Goal: Task Accomplishment & Management: Manage account settings

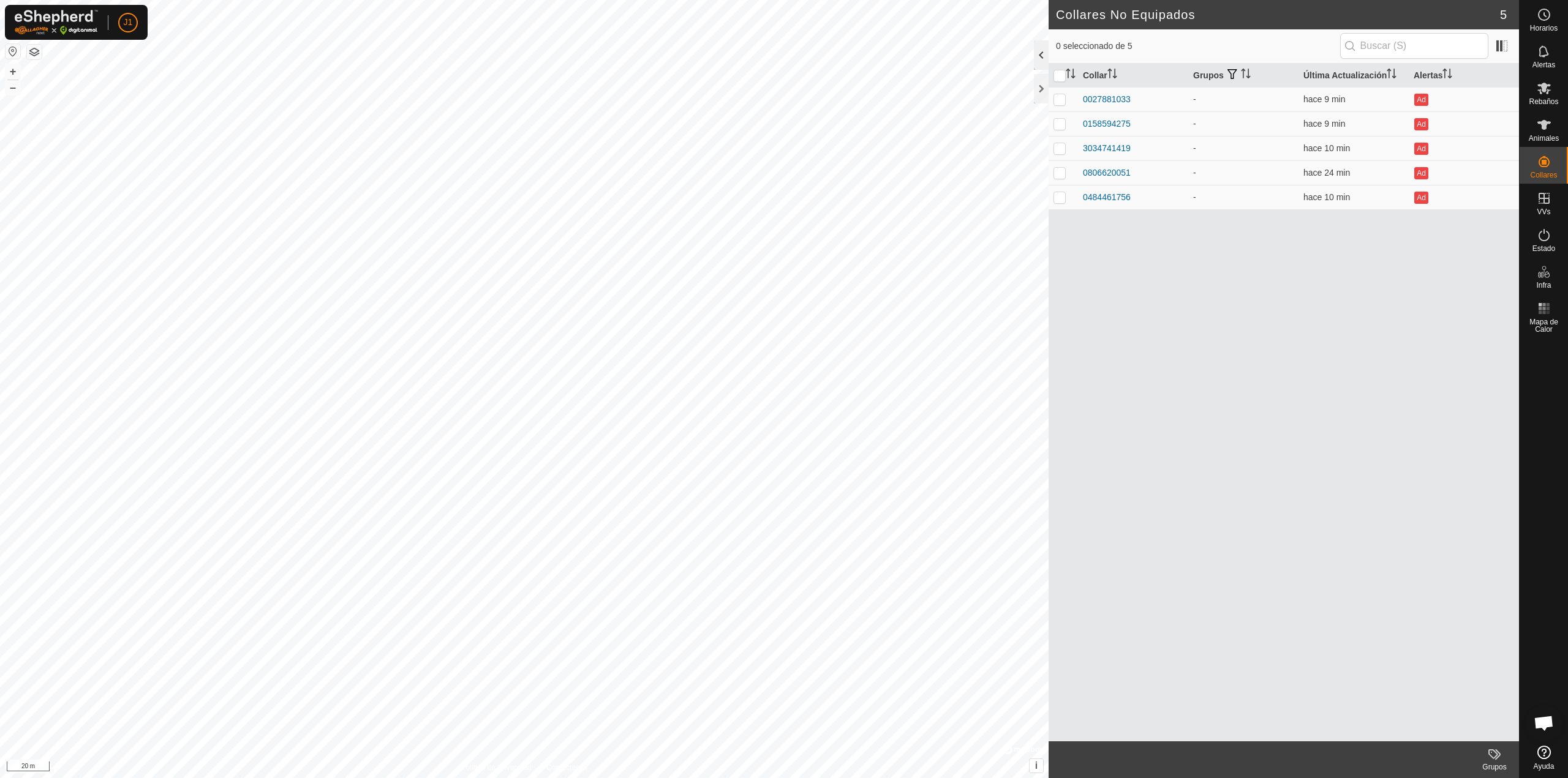
click at [1041, 55] on div at bounding box center [1041, 55] width 15 height 29
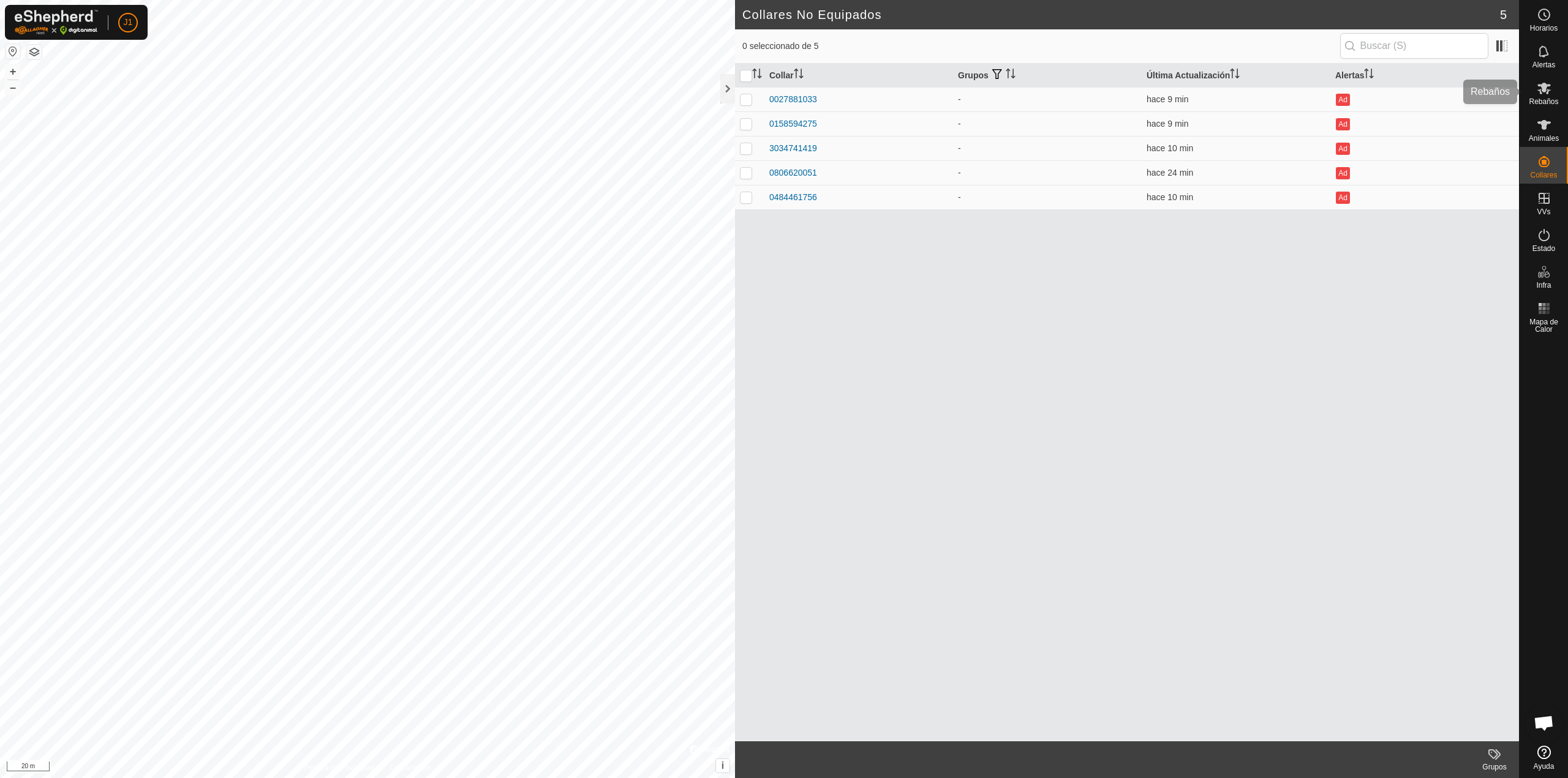
click at [1557, 93] on div "Rebaños" at bounding box center [1543, 92] width 48 height 36
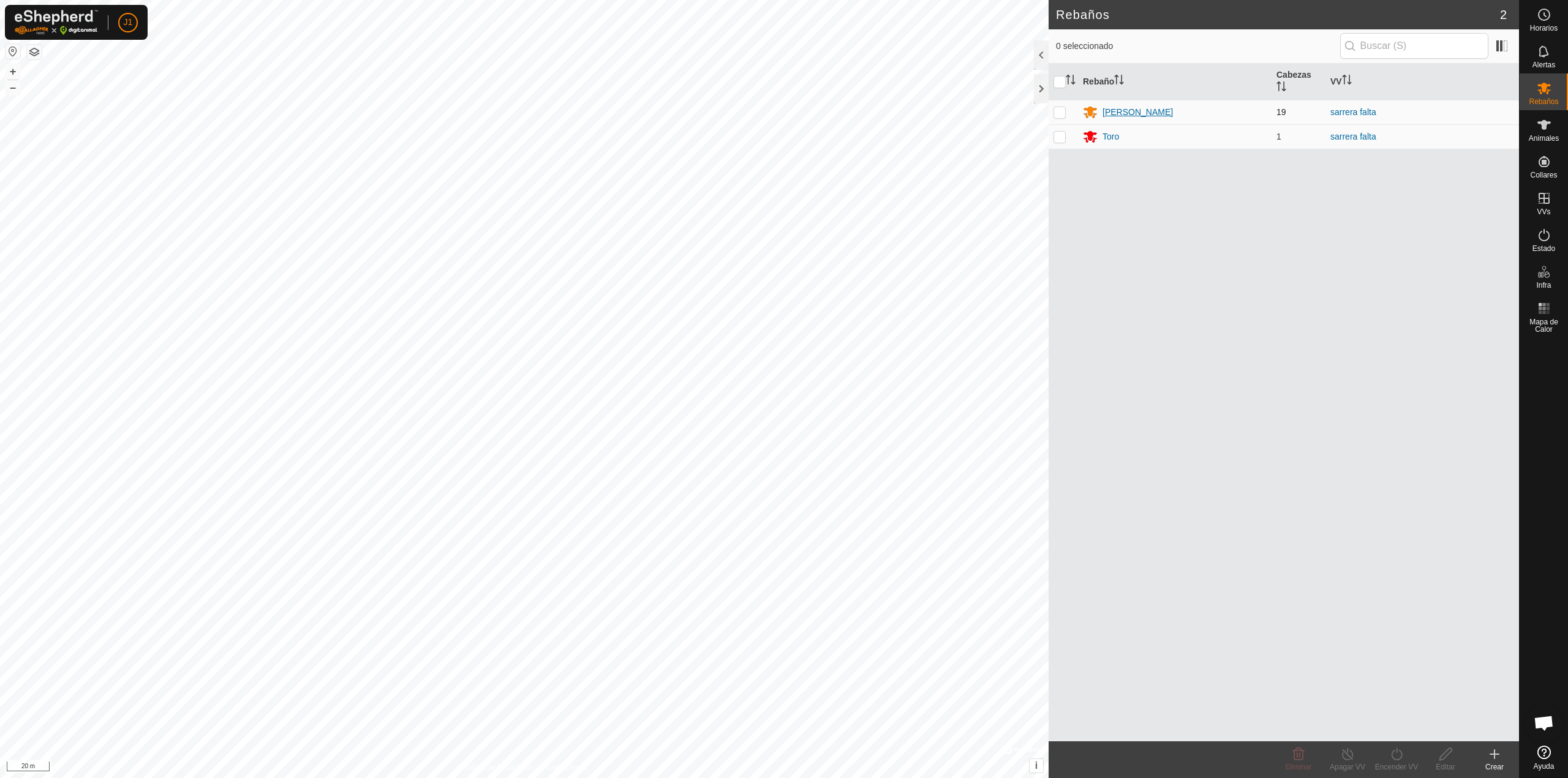
click at [1104, 111] on div "[PERSON_NAME]" at bounding box center [1137, 113] width 71 height 13
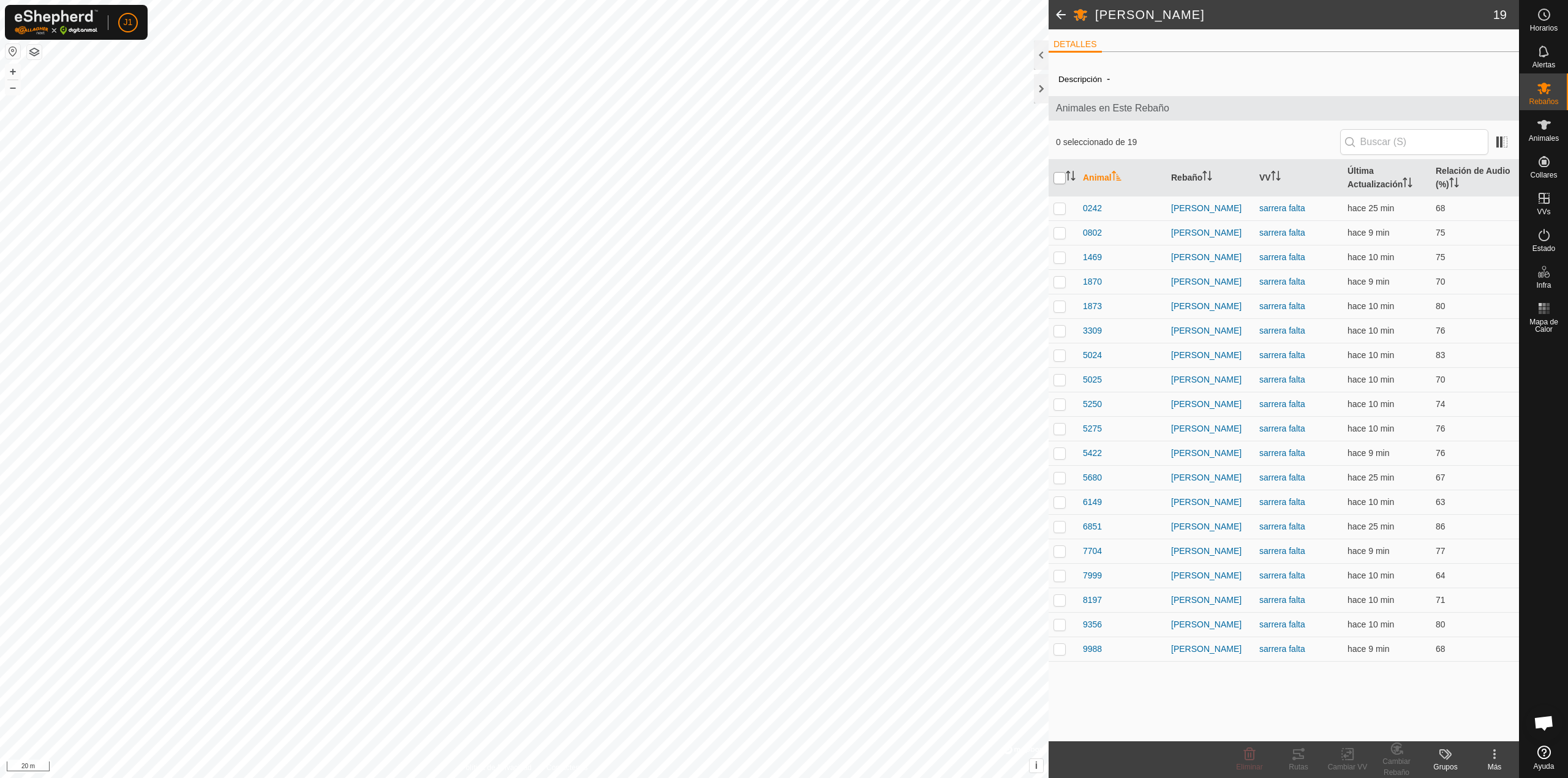
click at [1056, 182] on input "checkbox" at bounding box center [1059, 178] width 12 height 12
checkbox input "true"
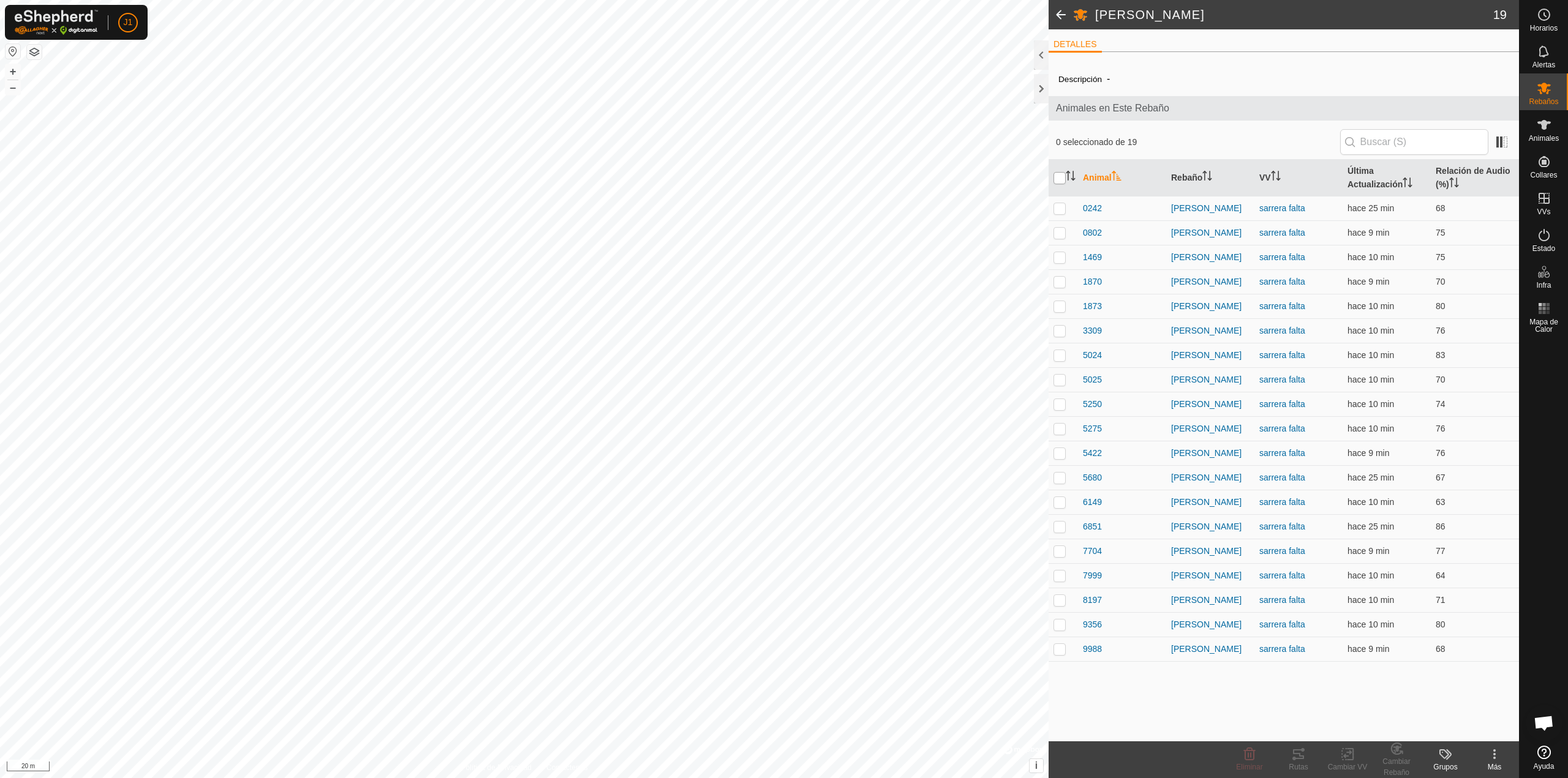
checkbox input "true"
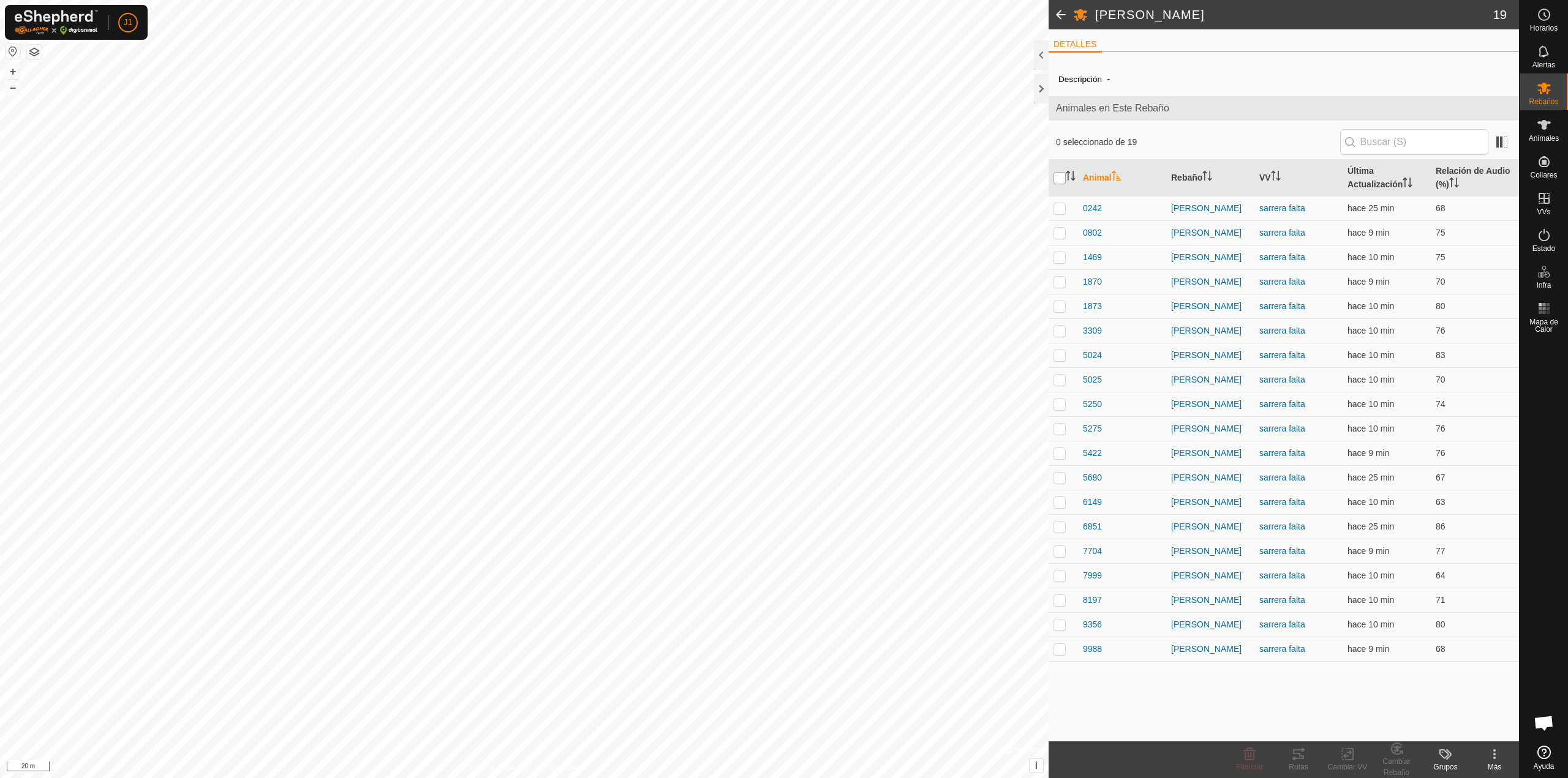
checkbox input "true"
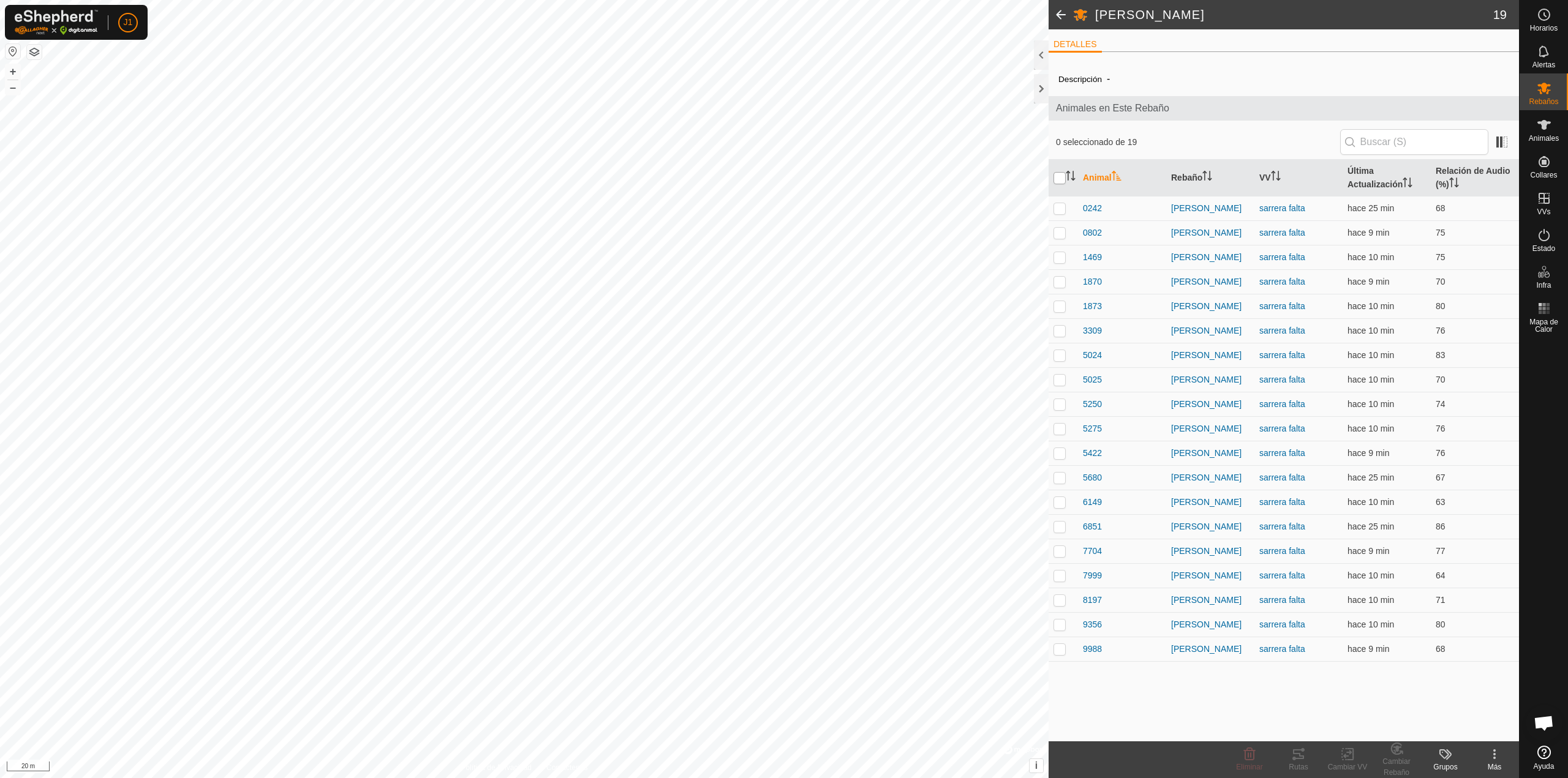
checkbox input "true"
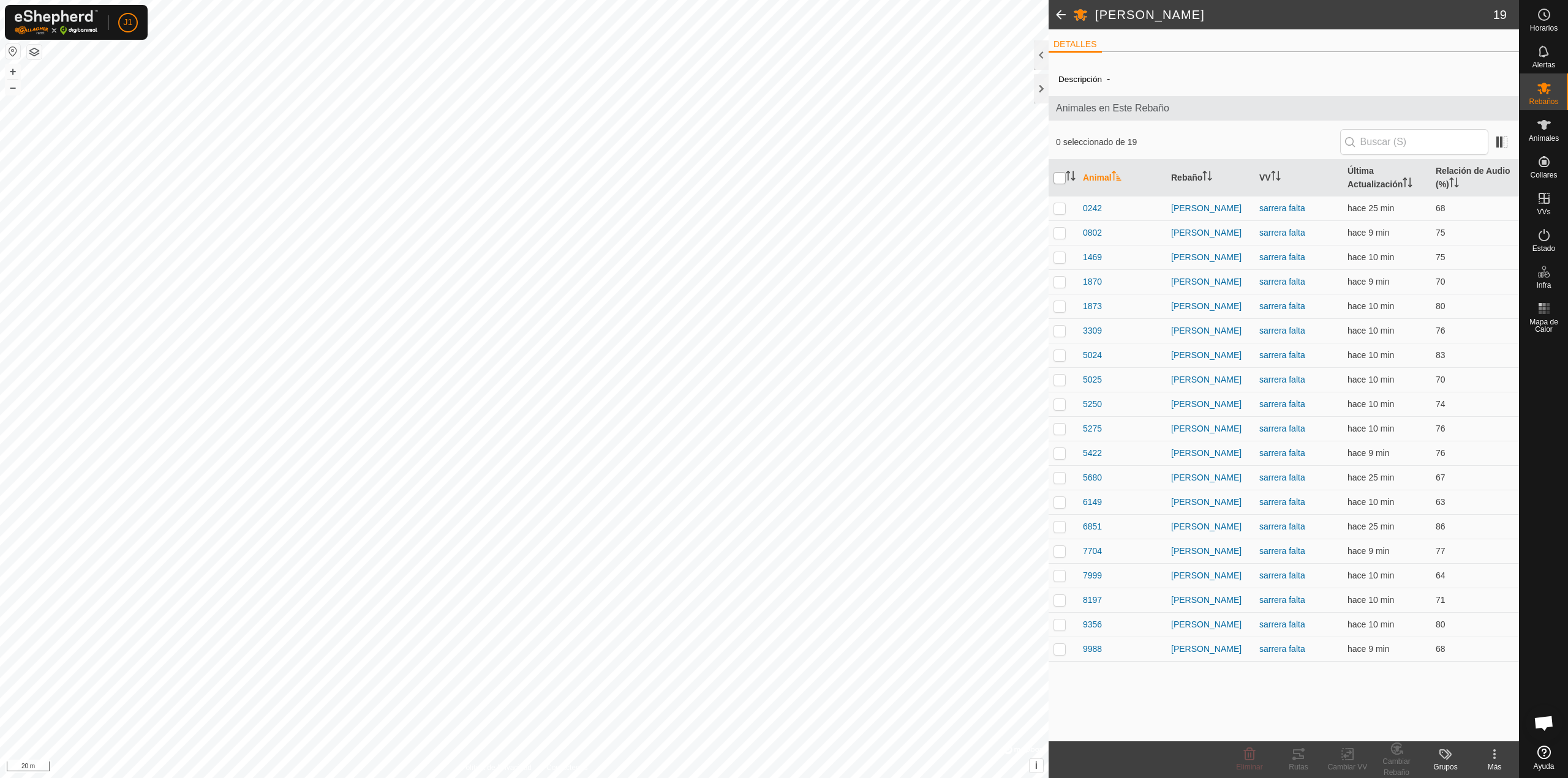
checkbox input "true"
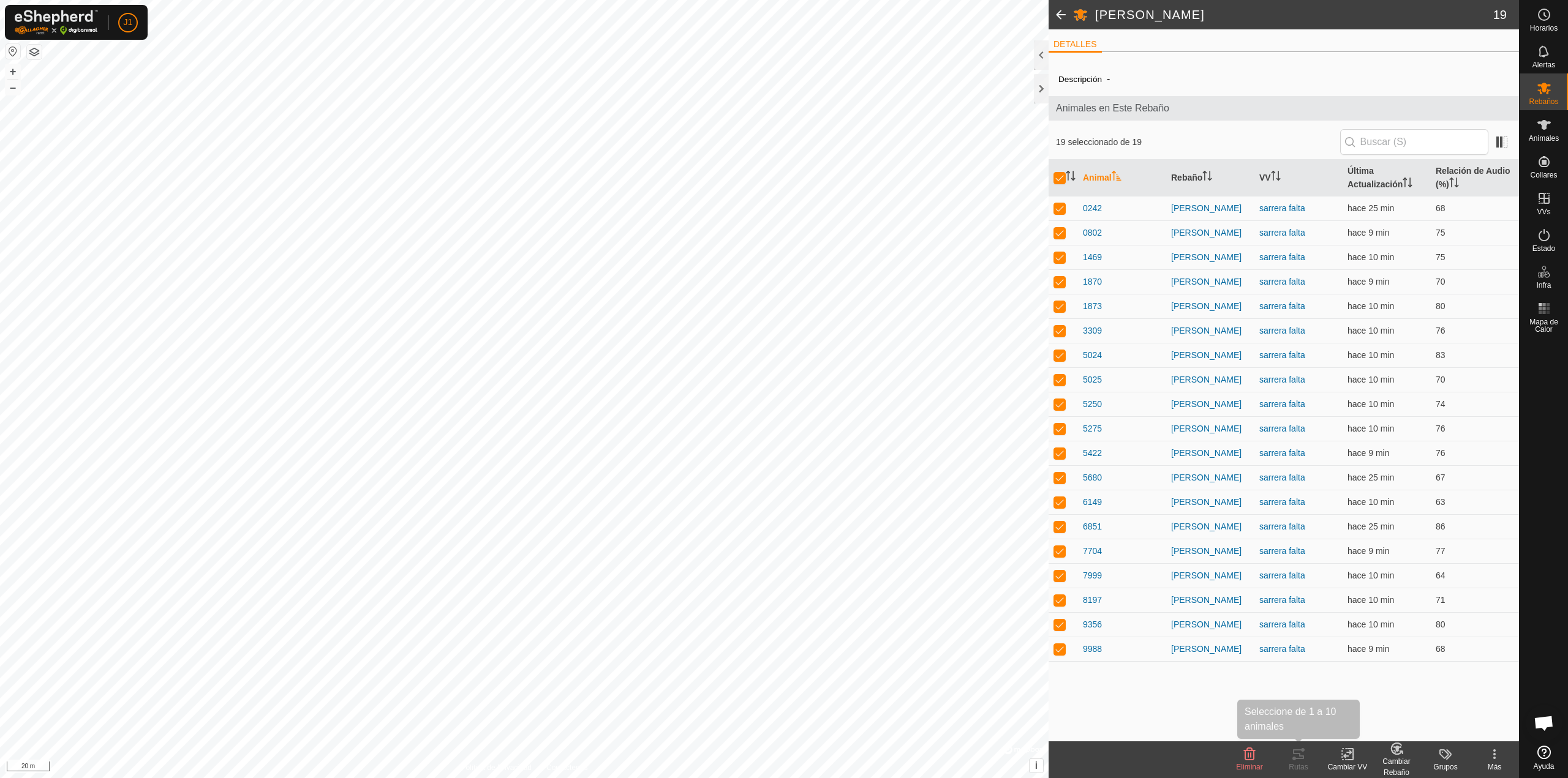
click at [1303, 759] on icon at bounding box center [1298, 754] width 11 height 10
click at [1060, 645] on p-checkbox at bounding box center [1059, 649] width 12 height 10
checkbox input "false"
click at [1061, 623] on p-checkbox at bounding box center [1059, 624] width 12 height 10
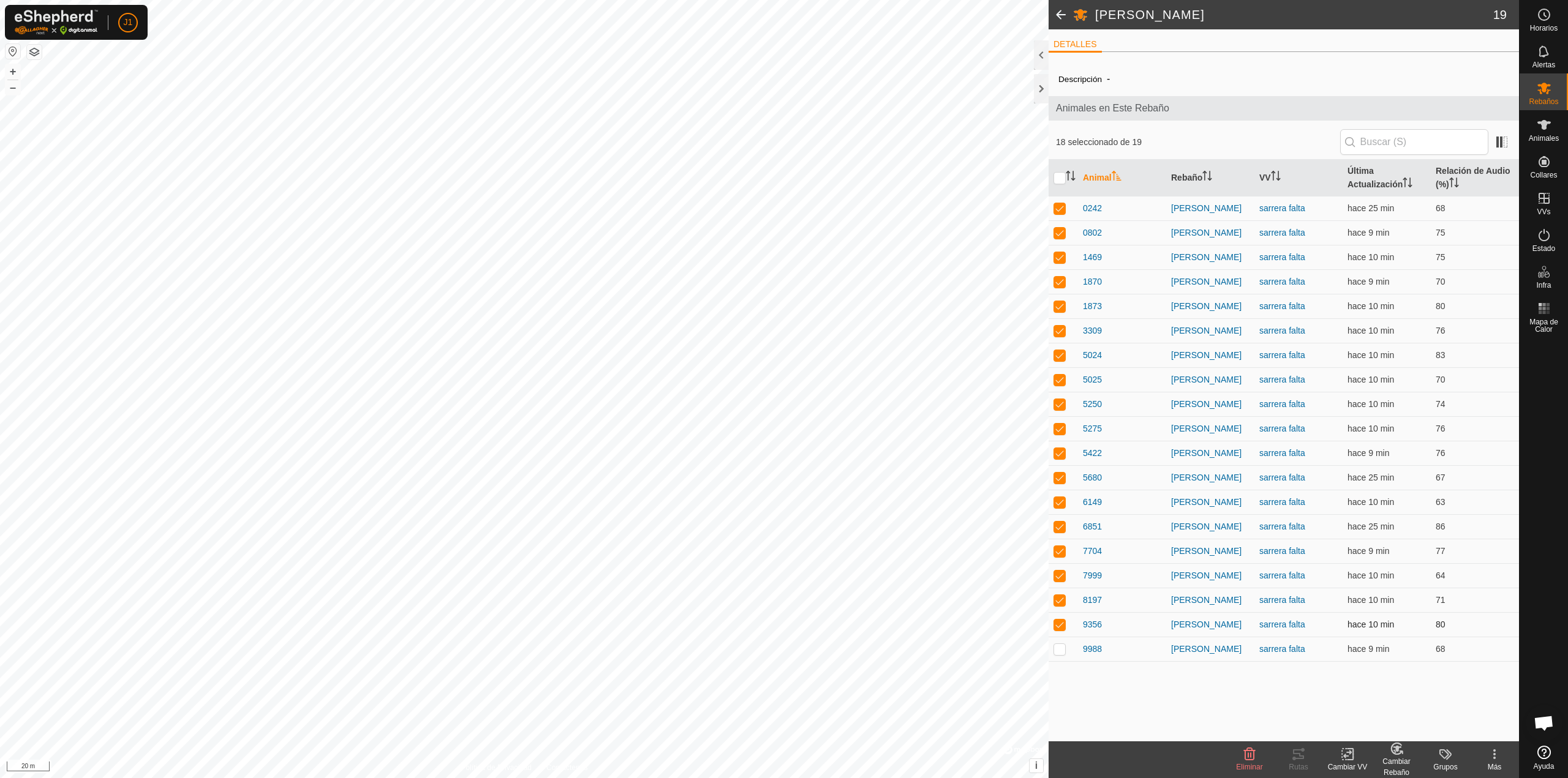
checkbox input "false"
click at [1062, 600] on p-checkbox at bounding box center [1059, 600] width 12 height 10
checkbox input "false"
click at [1060, 571] on p-checkbox at bounding box center [1059, 576] width 12 height 10
checkbox input "false"
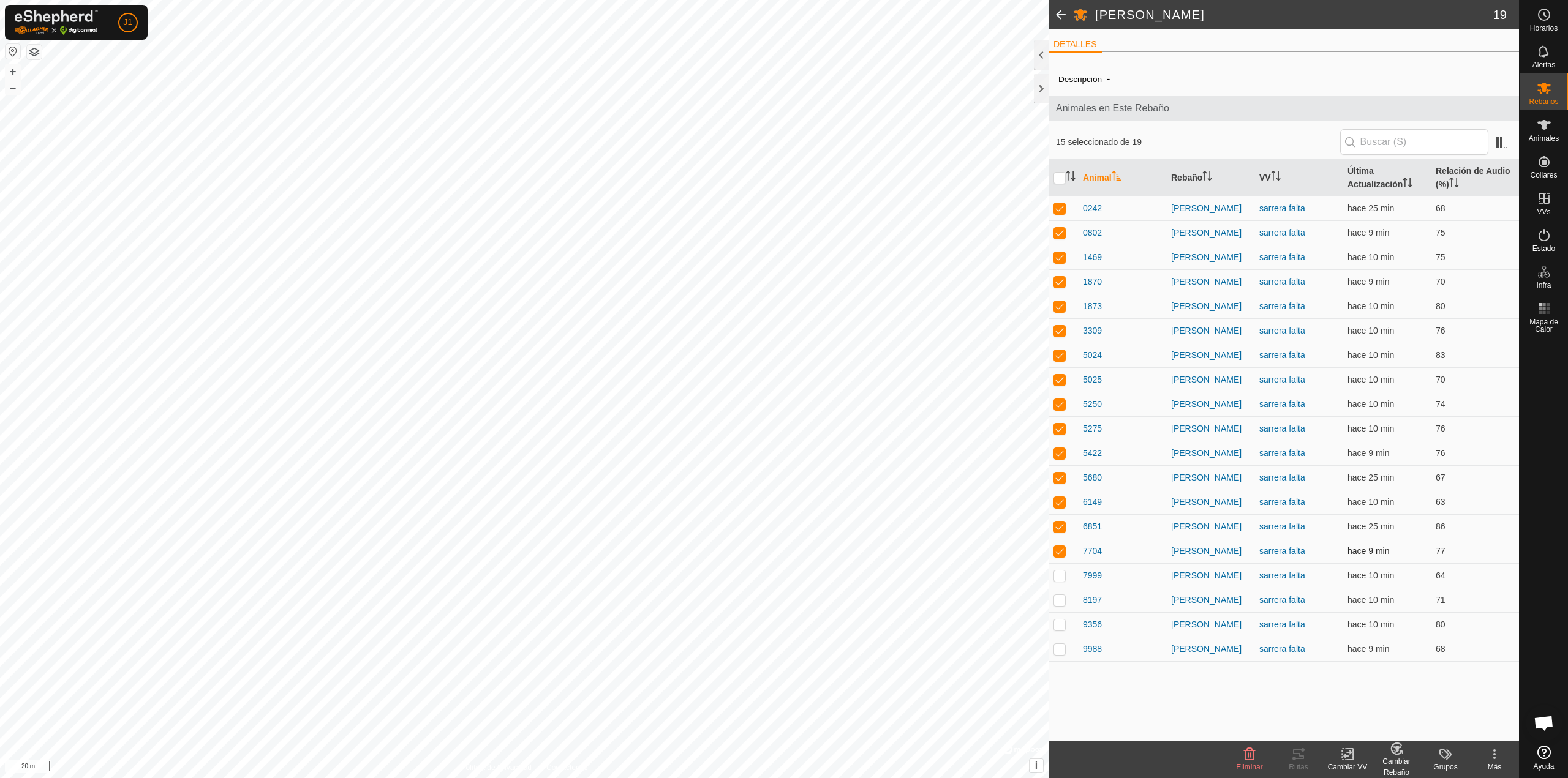
click at [1059, 546] on p-checkbox at bounding box center [1059, 551] width 12 height 10
checkbox input "false"
click at [1056, 524] on p-checkbox at bounding box center [1059, 527] width 12 height 10
checkbox input "false"
click at [1061, 490] on td at bounding box center [1063, 502] width 29 height 25
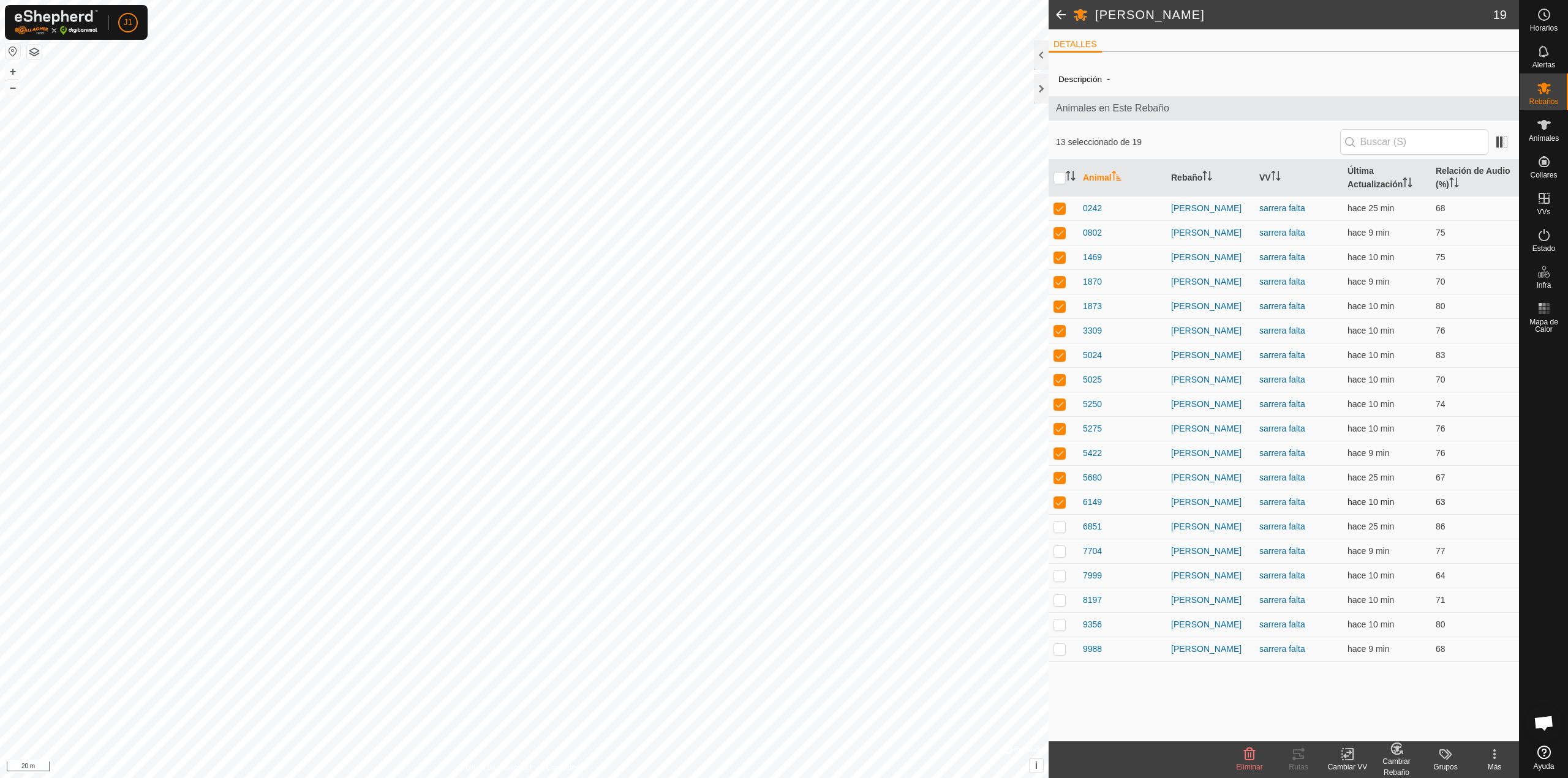
checkbox input "false"
click at [1063, 477] on p-checkbox at bounding box center [1059, 477] width 12 height 10
checkbox input "false"
click at [1061, 454] on p-checkbox at bounding box center [1059, 453] width 12 height 10
checkbox input "false"
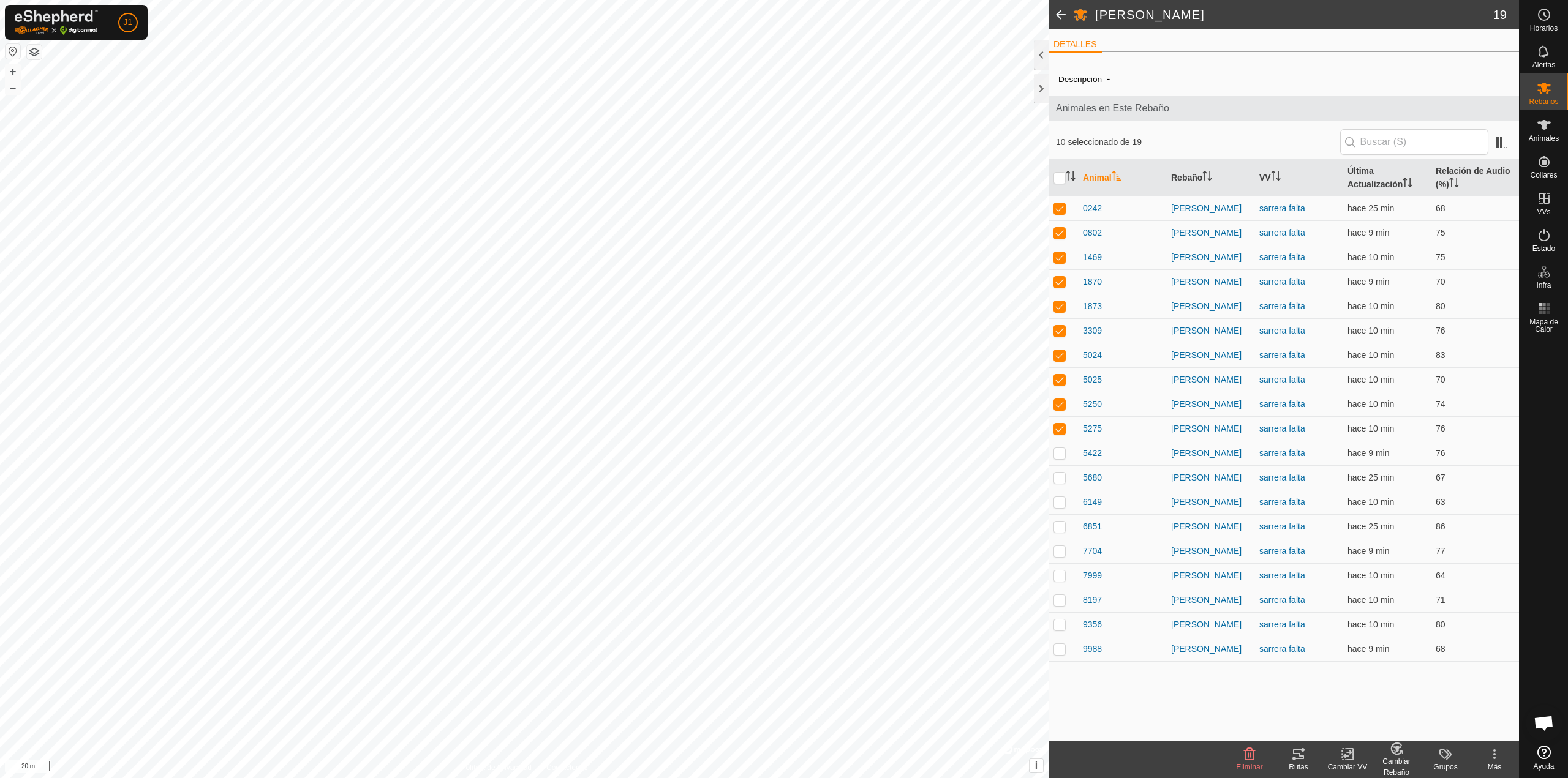
click at [1305, 749] on icon at bounding box center [1298, 754] width 15 height 15
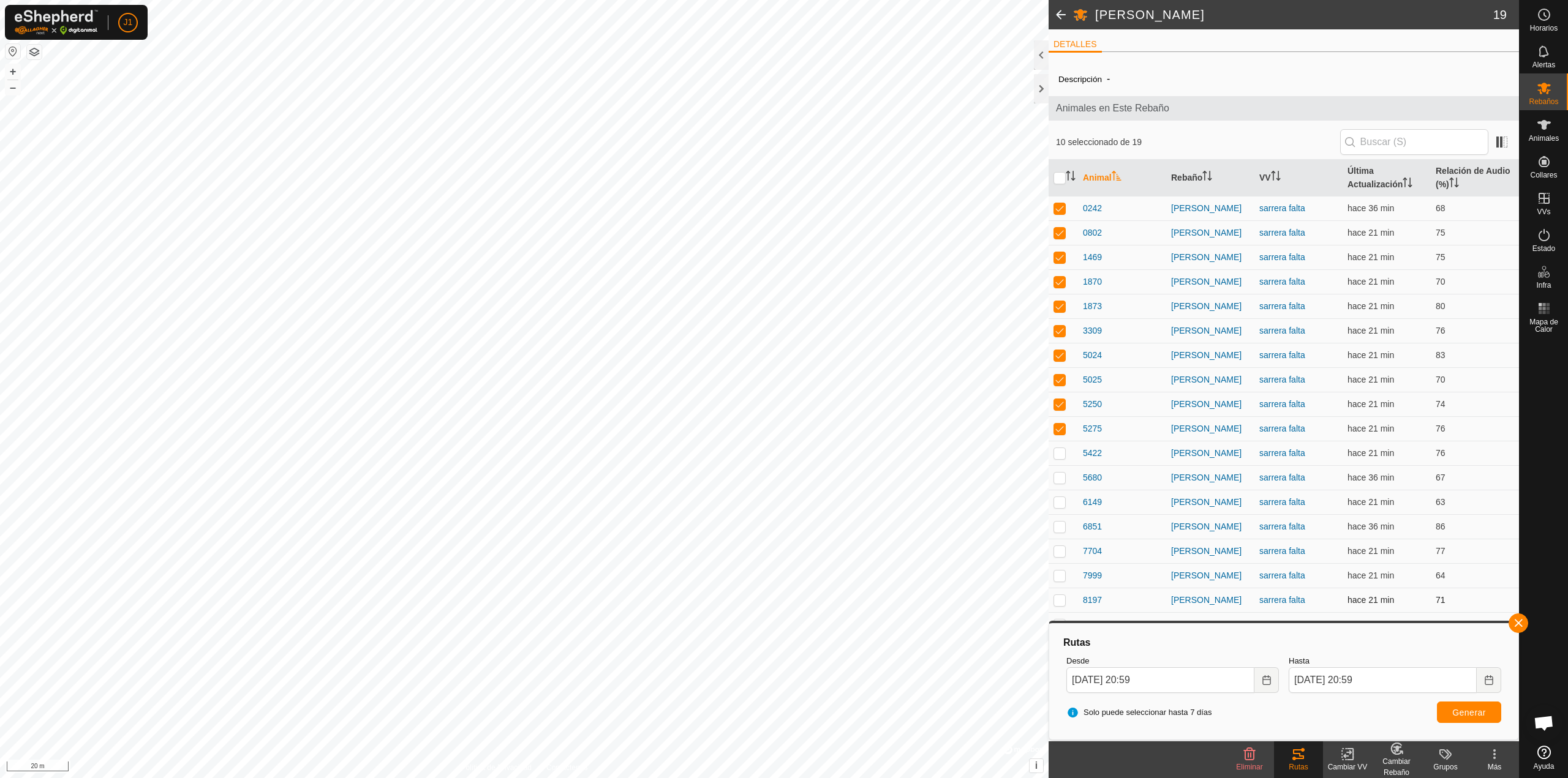
click at [1059, 596] on p-checkbox at bounding box center [1059, 600] width 12 height 10
checkbox input "true"
click at [1057, 576] on p-checkbox at bounding box center [1059, 576] width 12 height 10
checkbox input "true"
click at [1492, 765] on div "Más" at bounding box center [1494, 768] width 49 height 11
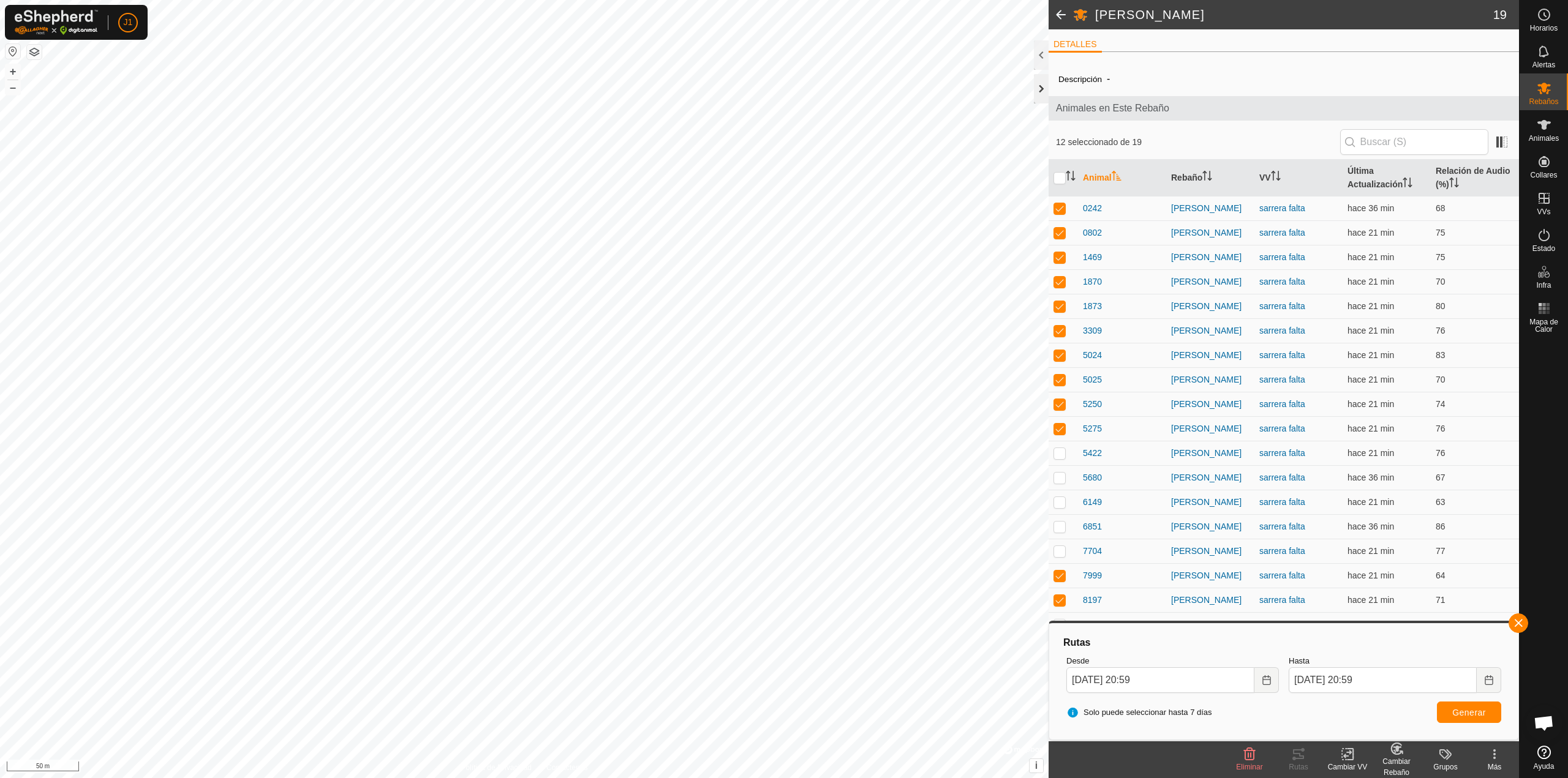
click at [1037, 96] on div at bounding box center [1041, 88] width 15 height 29
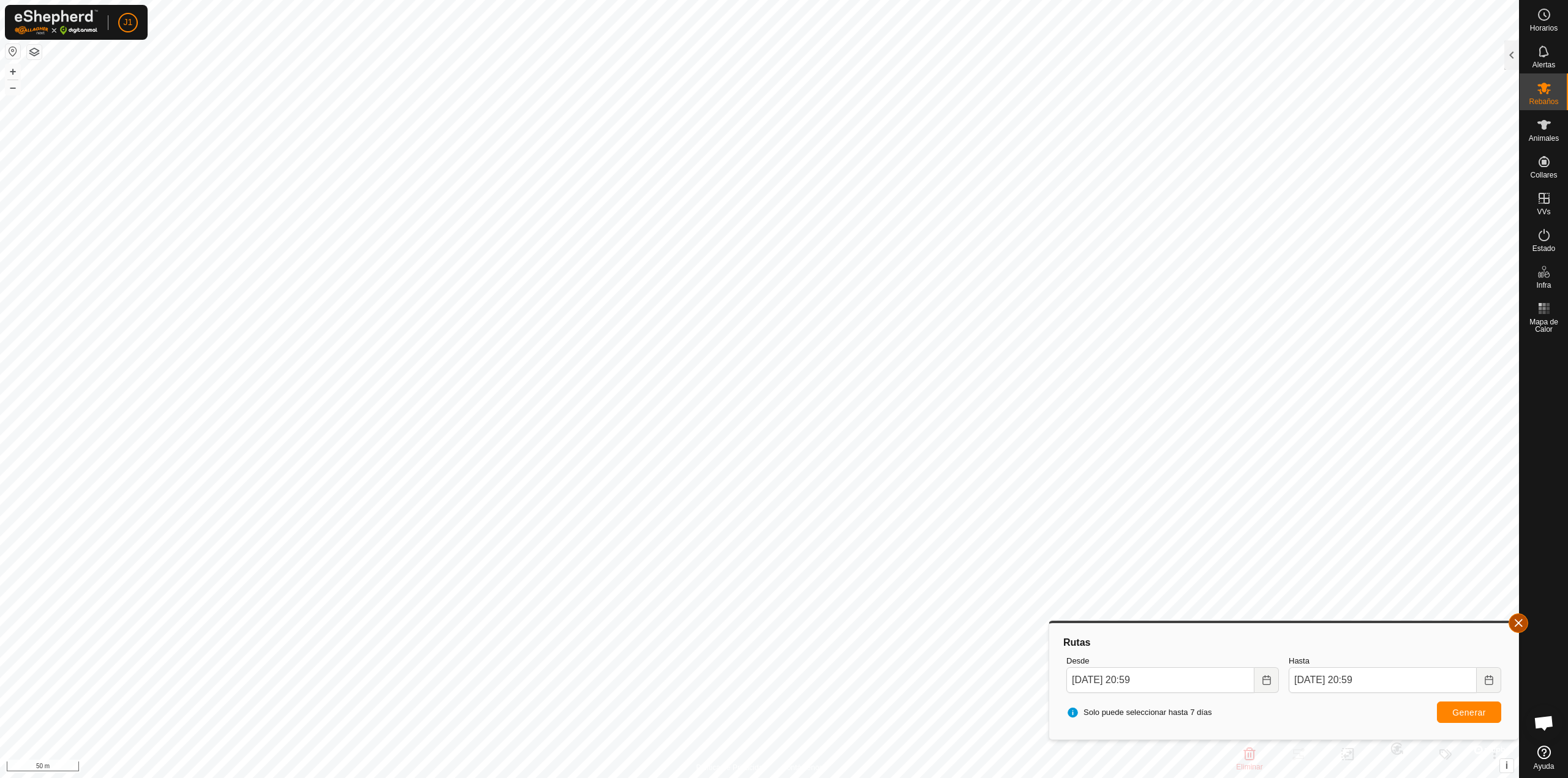
click at [1512, 627] on button "button" at bounding box center [1518, 623] width 20 height 20
